Goal: Check status: Check status

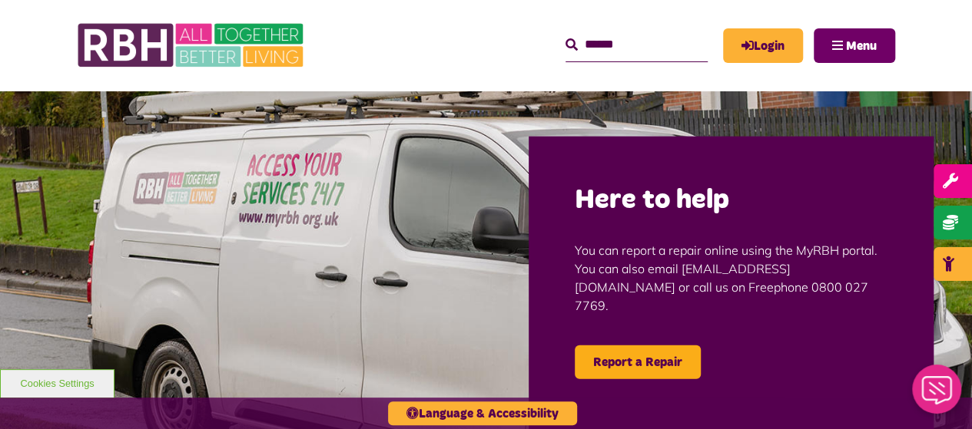
click at [860, 41] on span "Menu" at bounding box center [861, 46] width 31 height 12
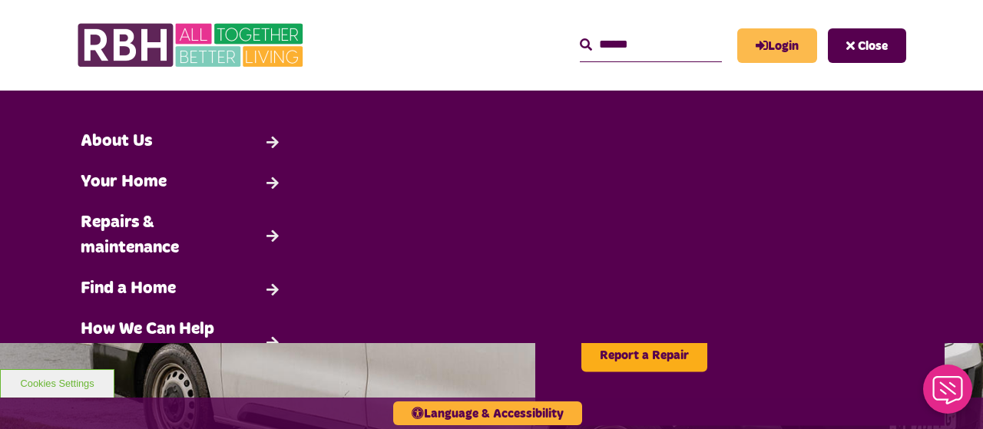
click at [778, 48] on link "Login" at bounding box center [777, 45] width 80 height 35
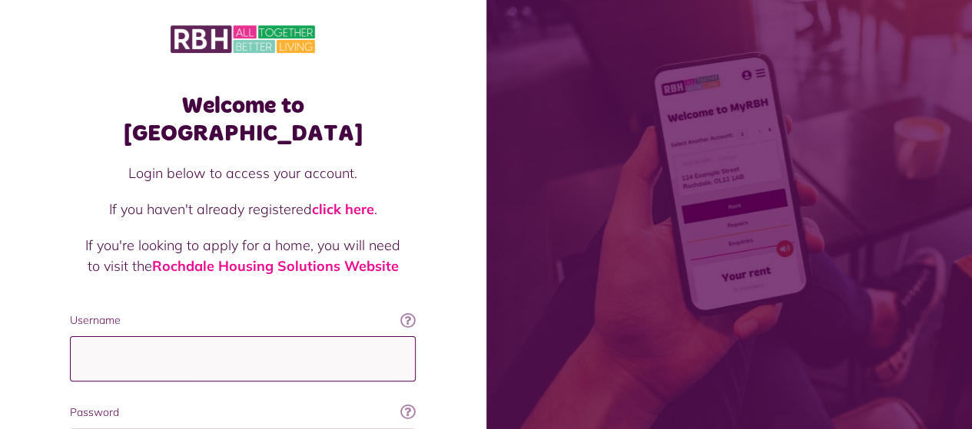
type input "**********"
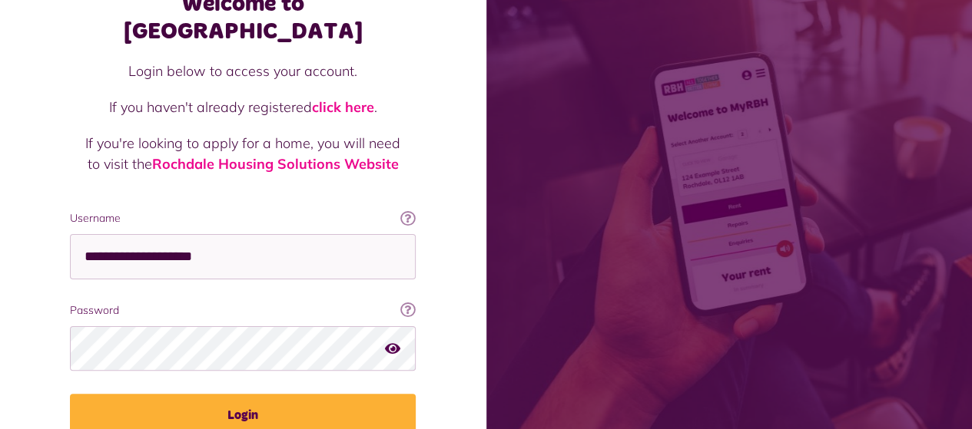
scroll to position [154, 0]
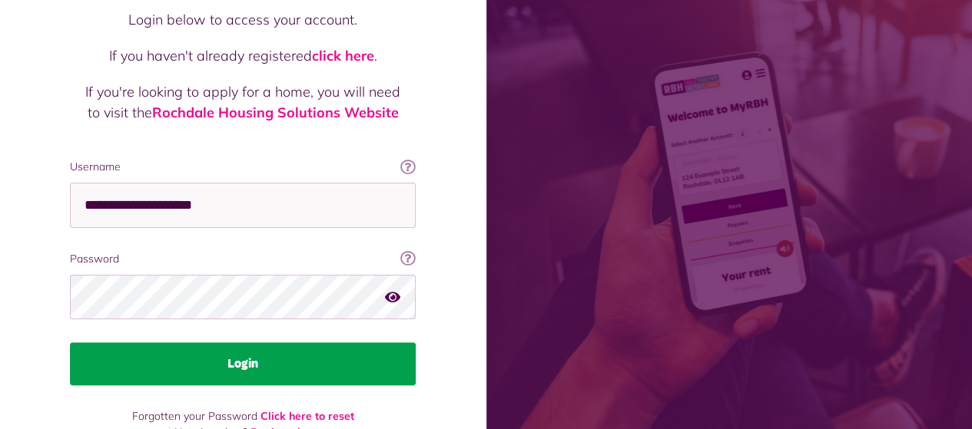
click at [247, 343] on button "Login" at bounding box center [243, 364] width 346 height 43
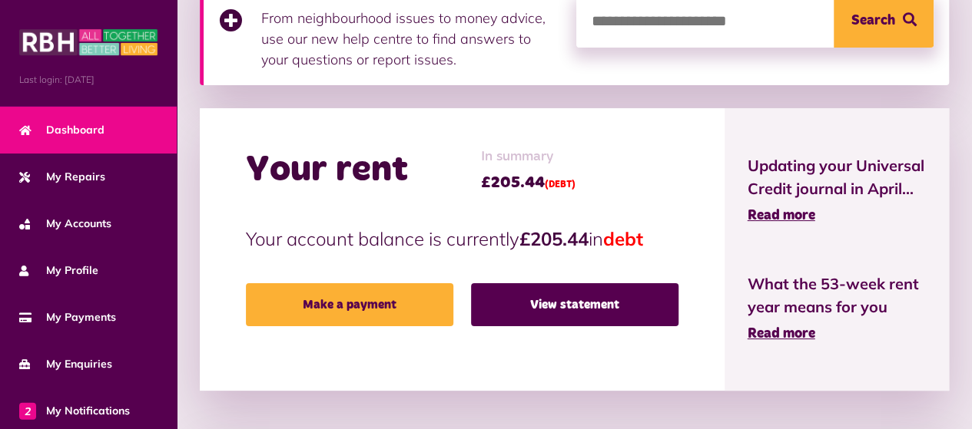
scroll to position [306, 0]
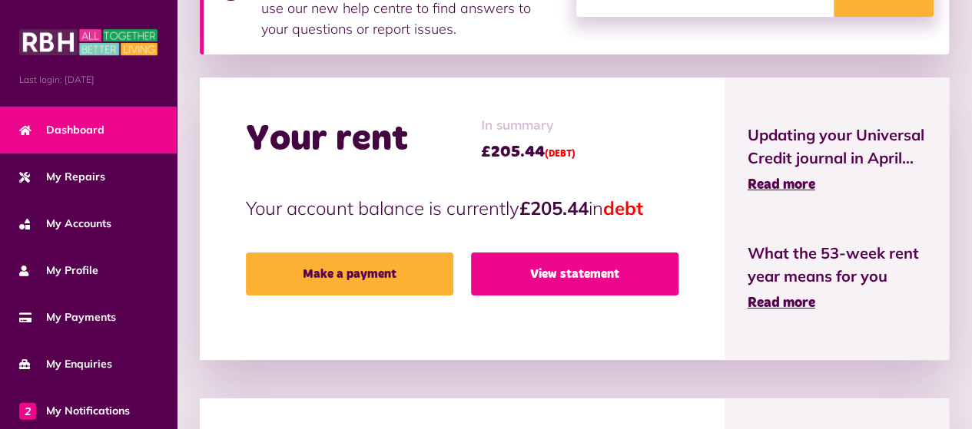
click at [565, 279] on link "View statement" at bounding box center [574, 274] width 207 height 43
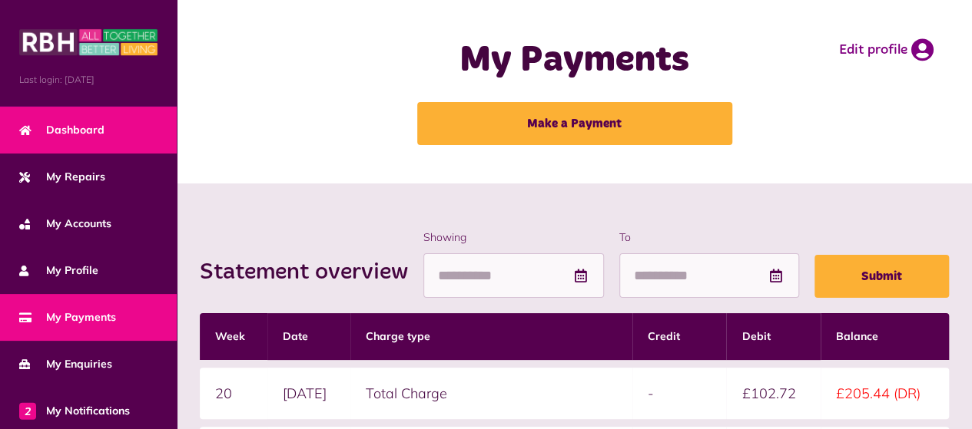
click at [54, 125] on span "Dashboard" at bounding box center [61, 130] width 85 height 16
